Goal: Task Accomplishment & Management: Use online tool/utility

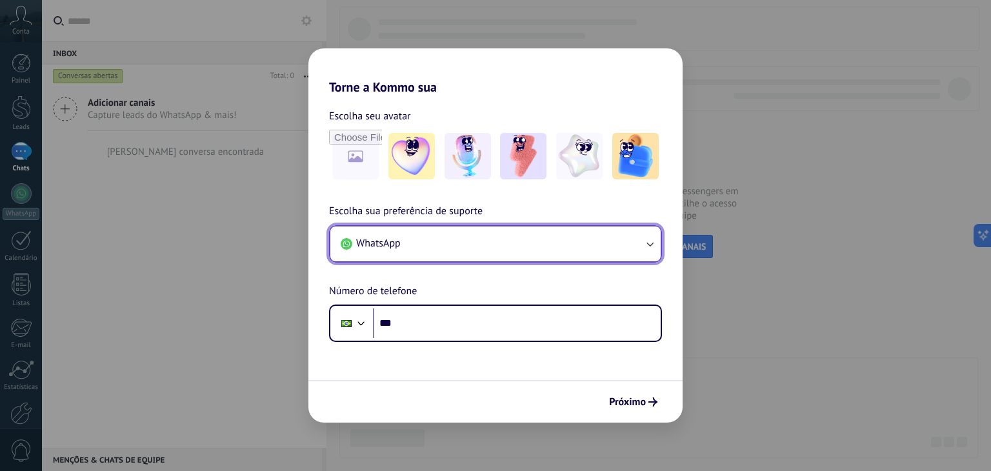
click at [649, 243] on icon "button" at bounding box center [649, 244] width 7 height 5
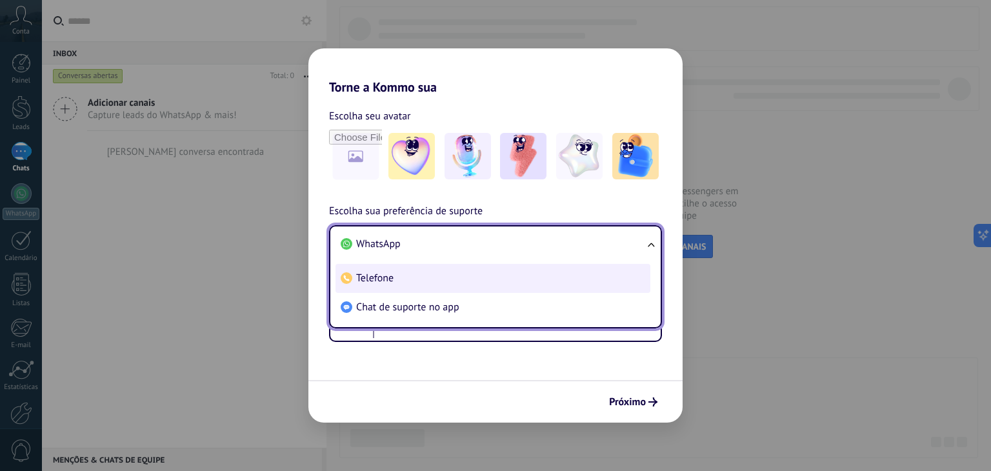
click at [403, 286] on li "Telefone" at bounding box center [492, 278] width 315 height 29
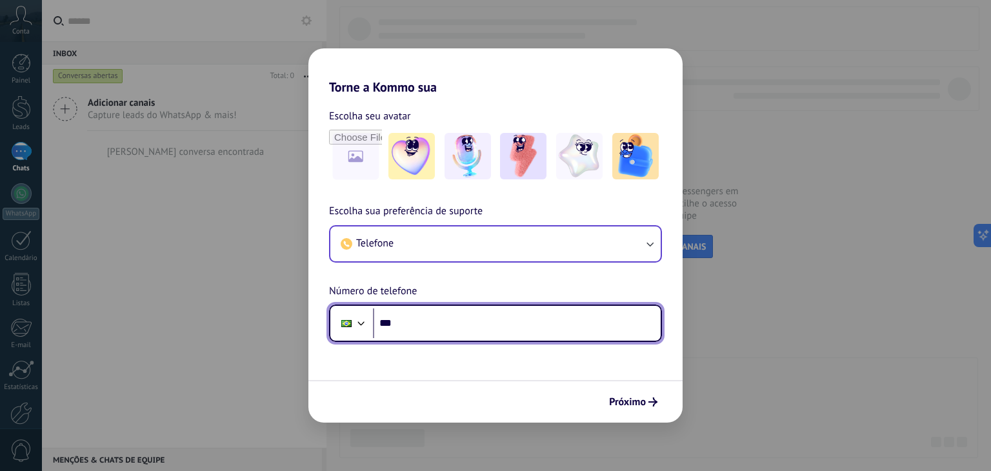
click at [421, 321] on input "***" at bounding box center [517, 323] width 288 height 30
type input "**********"
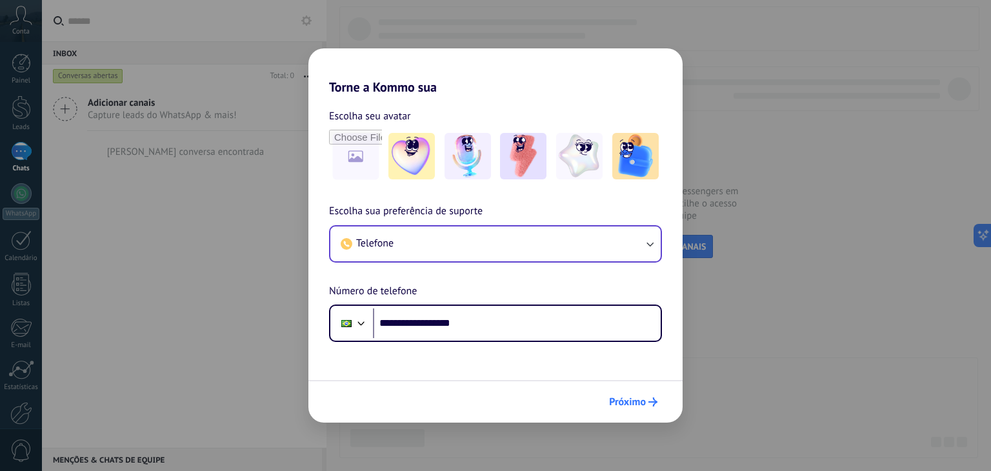
click at [641, 397] on span "Próximo" at bounding box center [627, 401] width 37 height 9
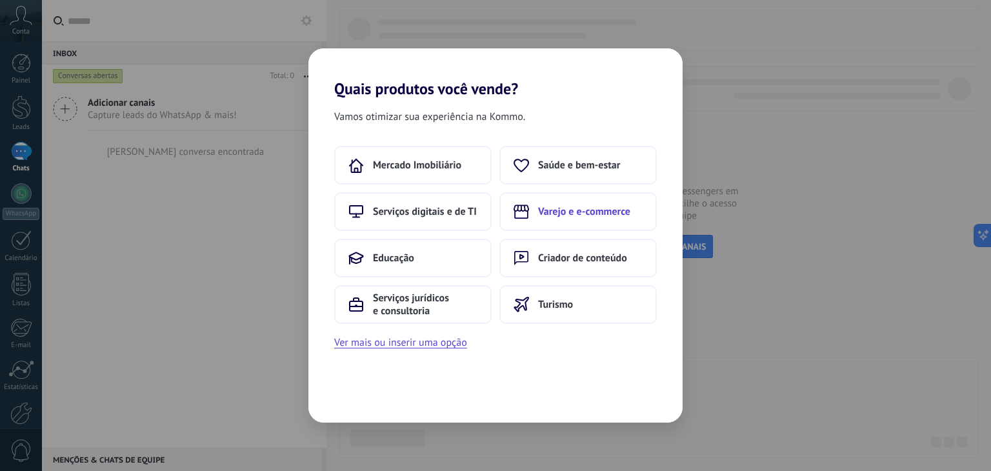
click at [575, 212] on span "Varejo e e-commerce" at bounding box center [584, 211] width 92 height 13
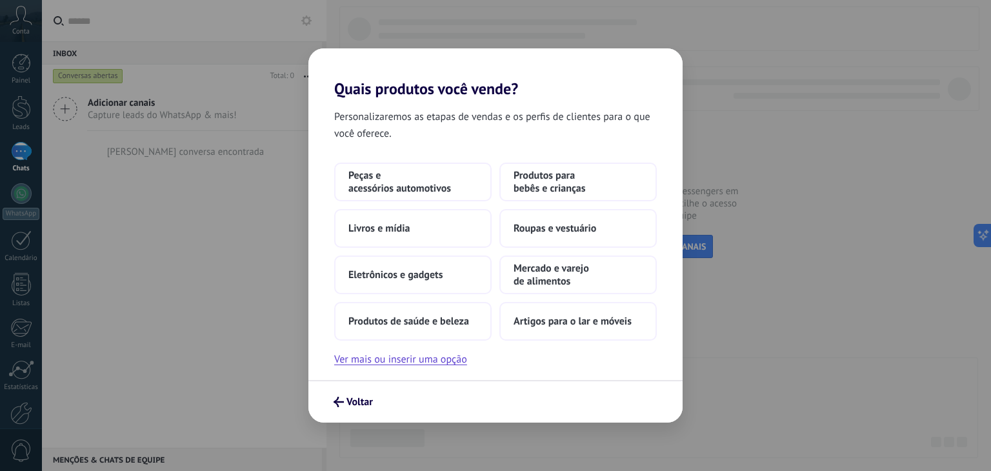
click at [855, 297] on div "Quais produtos você vende? Personalizaremos as etapas de vendas e os perfis de …" at bounding box center [495, 235] width 991 height 471
click at [355, 398] on span "Voltar" at bounding box center [359, 401] width 26 height 9
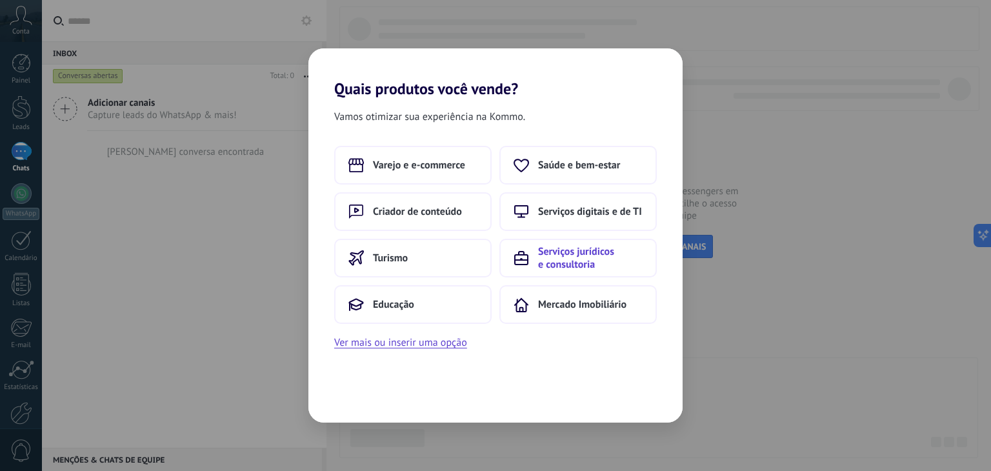
click at [557, 258] on span "Serviços jurídicos e consultoria" at bounding box center [590, 258] width 105 height 26
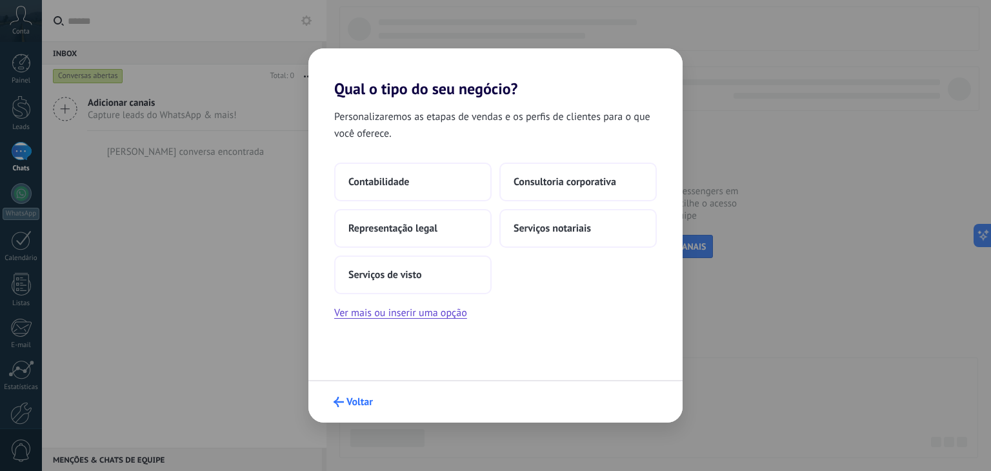
click at [346, 398] on span "Voltar" at bounding box center [359, 401] width 26 height 9
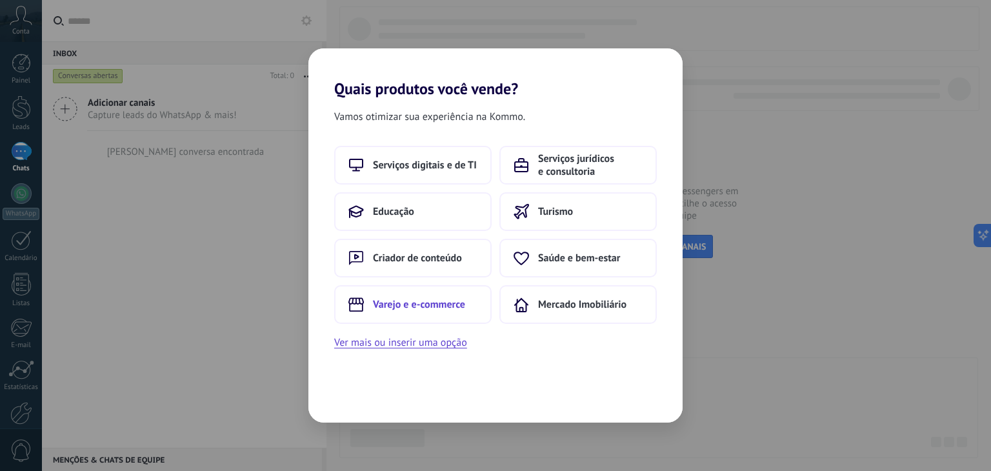
click at [395, 302] on span "Varejo e e-commerce" at bounding box center [419, 304] width 92 height 13
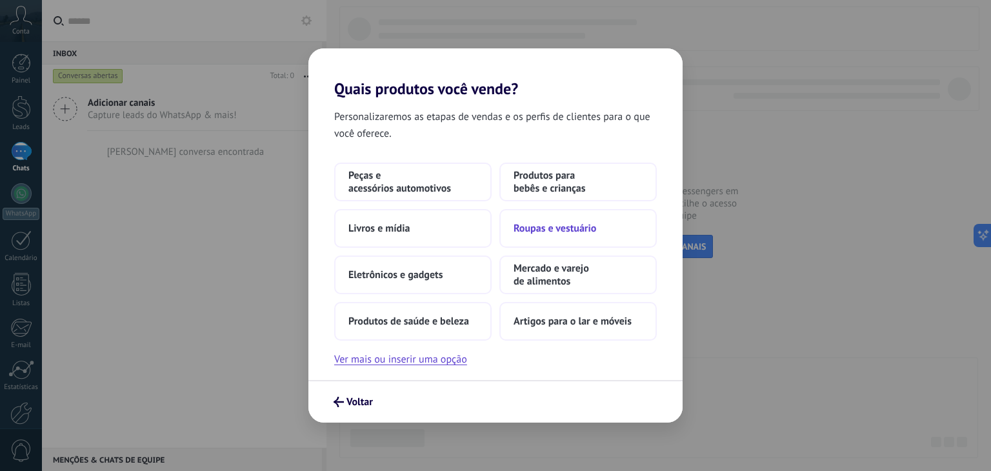
click at [529, 226] on span "Roupas e vestuário" at bounding box center [554, 228] width 83 height 13
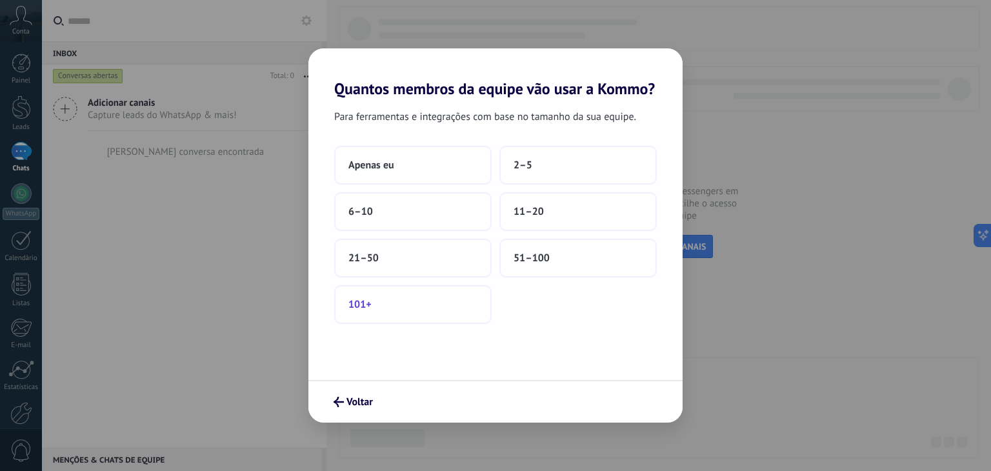
click at [361, 304] on span "101+" at bounding box center [359, 304] width 23 height 13
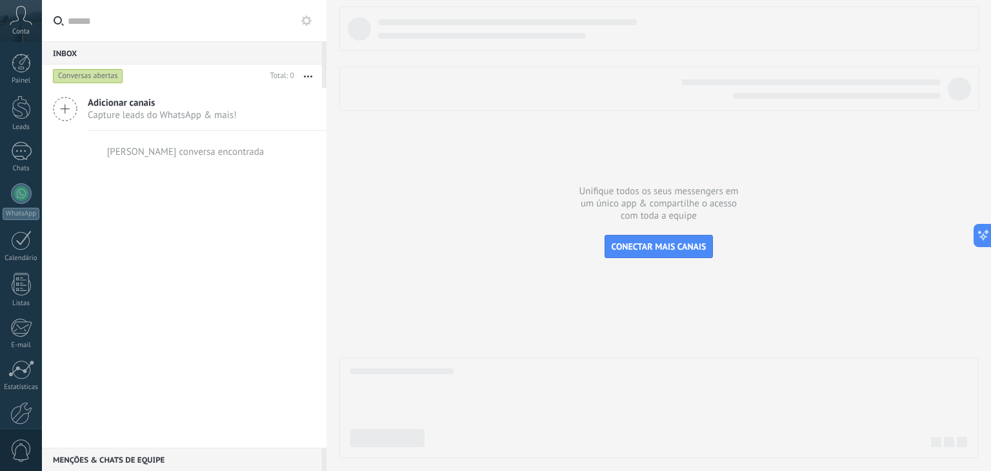
scroll to position [65, 0]
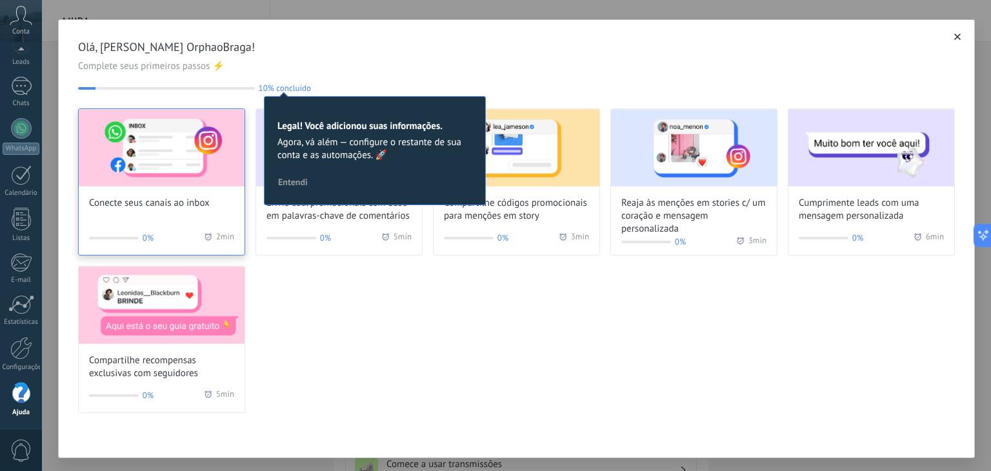
click at [147, 202] on span "Conecte seus canais ao inbox" at bounding box center [149, 203] width 121 height 13
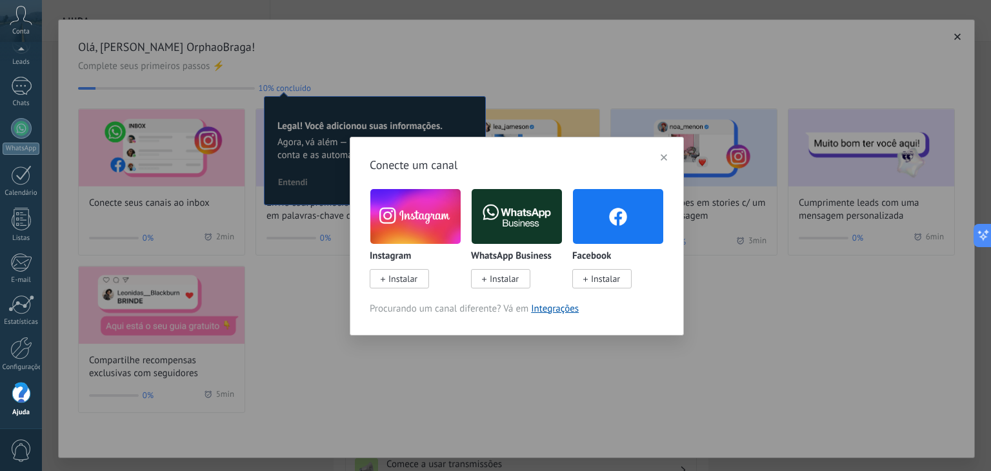
click at [604, 279] on span "Instalar" at bounding box center [605, 279] width 29 height 12
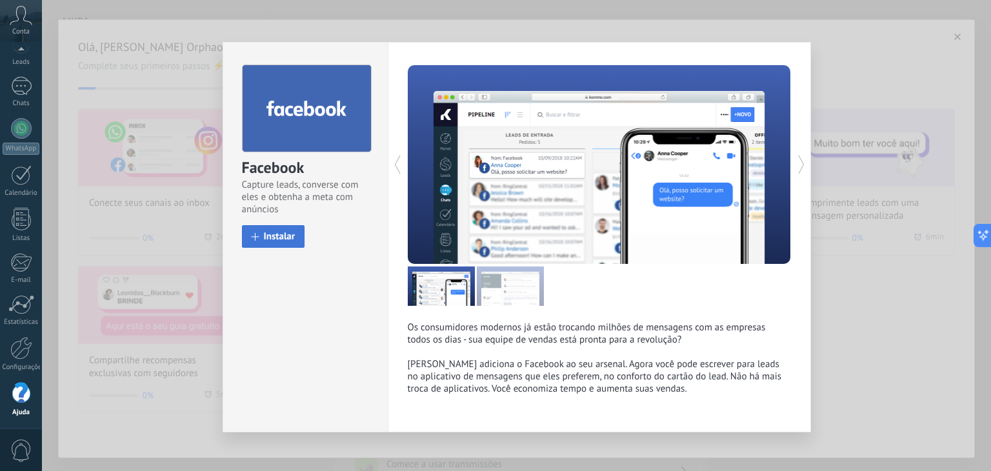
click at [273, 233] on span "Instalar" at bounding box center [280, 237] width 32 height 10
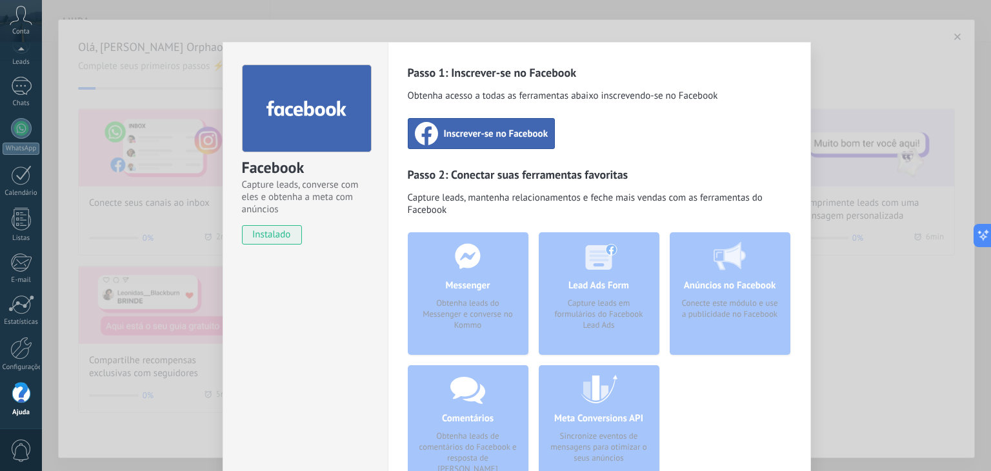
click at [497, 132] on span "Inscrever-se no Facebook" at bounding box center [496, 133] width 105 height 13
